Goal: Book appointment/travel/reservation

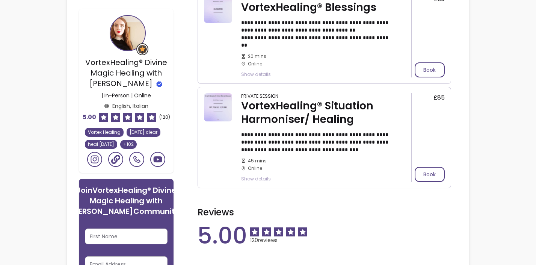
scroll to position [1198, 0]
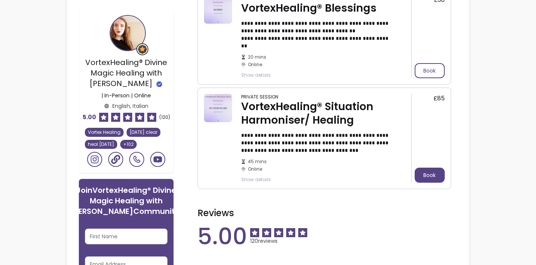
click at [433, 168] on button "Book" at bounding box center [430, 175] width 30 height 15
click at [428, 168] on button "Book" at bounding box center [430, 175] width 30 height 15
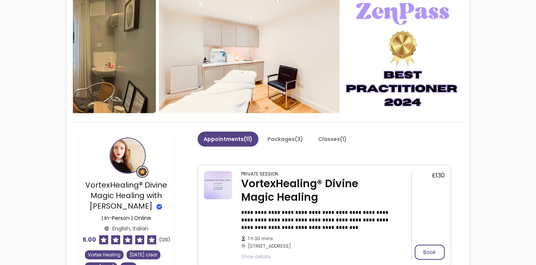
scroll to position [0, 0]
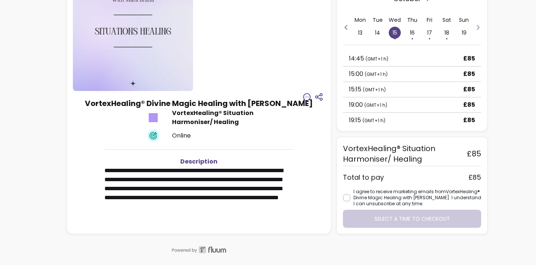
click at [388, 108] on div "19:00 ( GMT+1 h ) £85" at bounding box center [412, 104] width 138 height 15
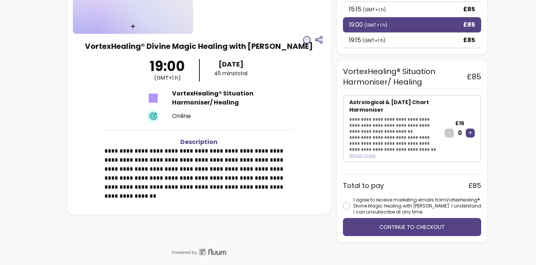
scroll to position [101, 0]
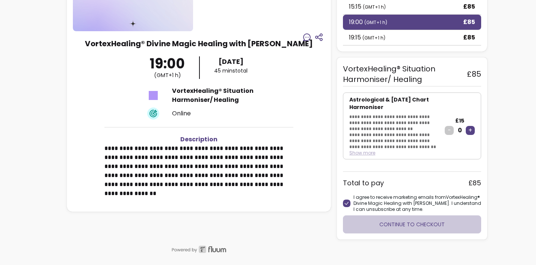
click at [388, 226] on button "Continue to checkout" at bounding box center [412, 224] width 138 height 18
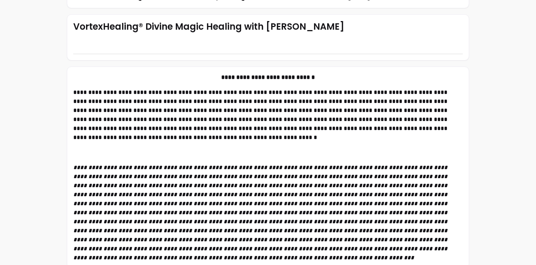
scroll to position [268, 0]
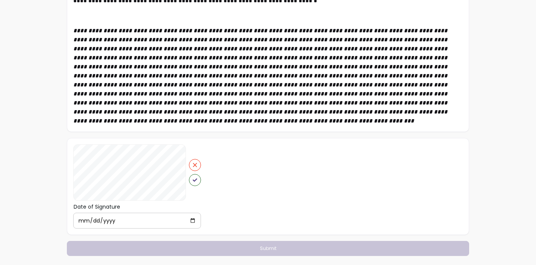
click at [195, 221] on input "[DATE]" at bounding box center [137, 221] width 118 height 8
click at [197, 180] on icon "button" at bounding box center [195, 180] width 5 height 5
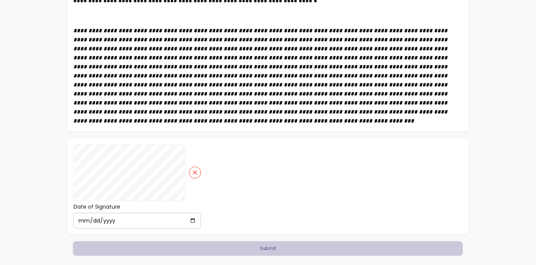
click at [257, 250] on button "Submit" at bounding box center [268, 248] width 390 height 15
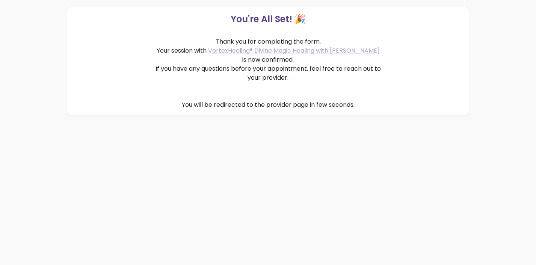
scroll to position [0, 0]
